Goal: Transaction & Acquisition: Purchase product/service

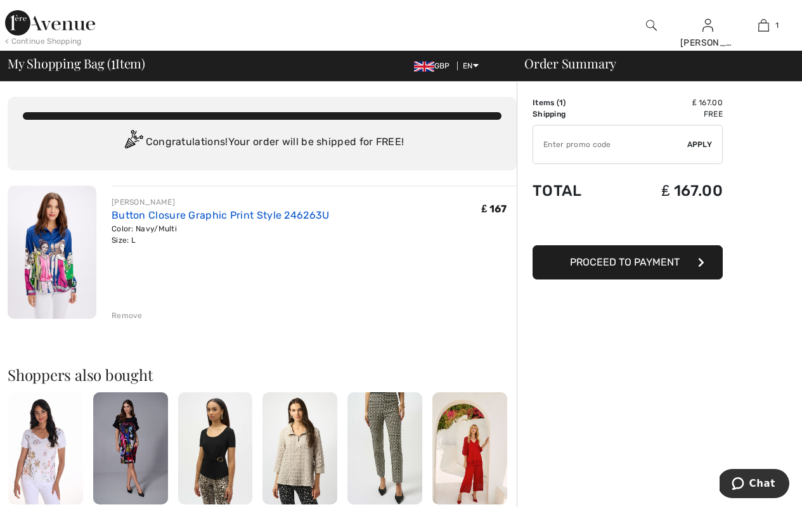
click at [158, 213] on link "Button Closure Graphic Print Style 246263U" at bounding box center [221, 215] width 218 height 12
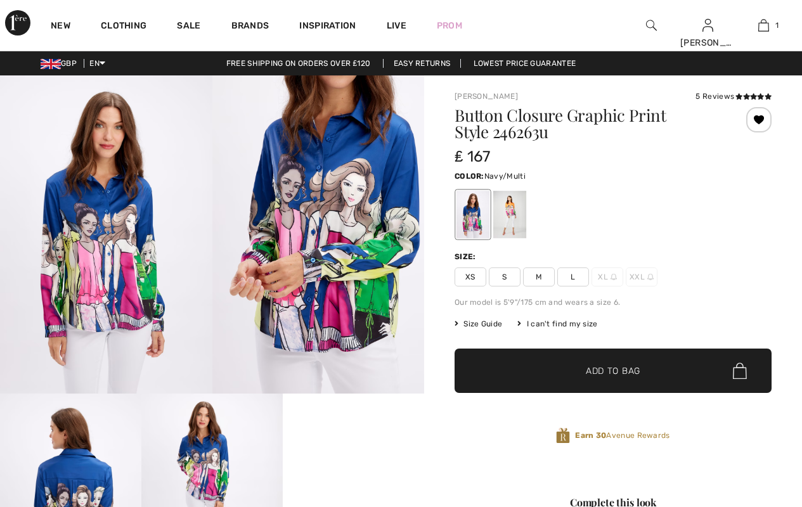
checkbox input "true"
click at [488, 322] on span "Size Guide" at bounding box center [479, 323] width 48 height 11
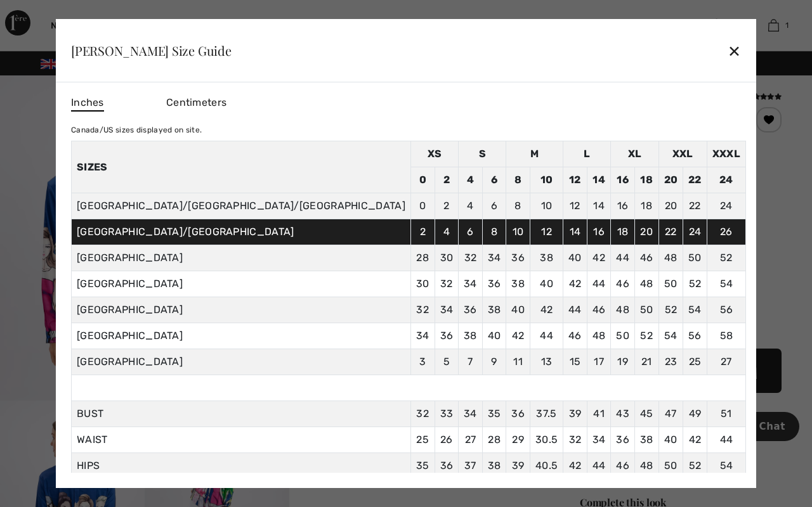
click at [727, 50] on div "✕" at bounding box center [733, 50] width 13 height 27
